Goal: Information Seeking & Learning: Learn about a topic

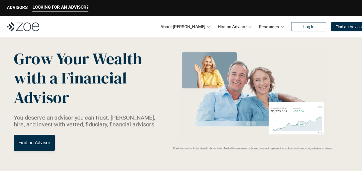
scroll to position [18, 0]
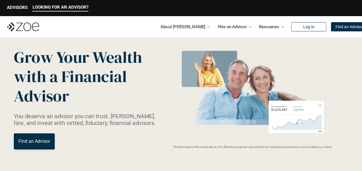
click at [235, 26] on div "Hire an Advisor" at bounding box center [235, 27] width 35 height 12
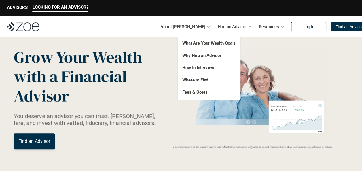
click at [193, 28] on div "About [PERSON_NAME]" at bounding box center [186, 27] width 50 height 12
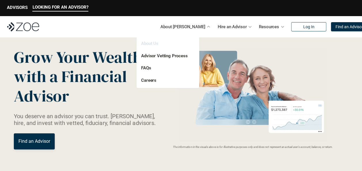
click at [154, 45] on link "About Us" at bounding box center [149, 43] width 17 height 5
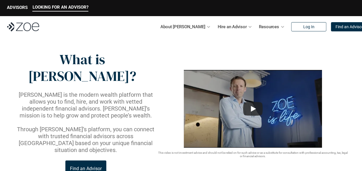
click at [248, 26] on div at bounding box center [250, 27] width 4 height 4
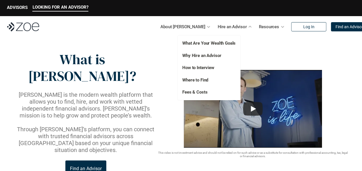
click at [266, 27] on p "Resources" at bounding box center [269, 26] width 20 height 9
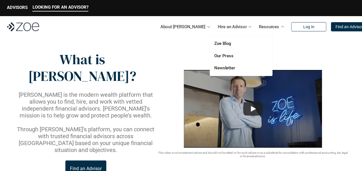
click at [235, 29] on div "Hire an Advisor" at bounding box center [235, 27] width 35 height 12
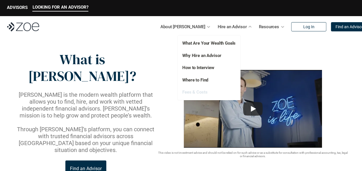
click at [199, 93] on link "Fees & Costs" at bounding box center [194, 92] width 25 height 5
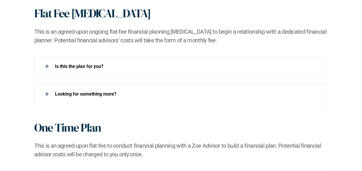
scroll to position [530, 0]
